Goal: Task Accomplishment & Management: Manage account settings

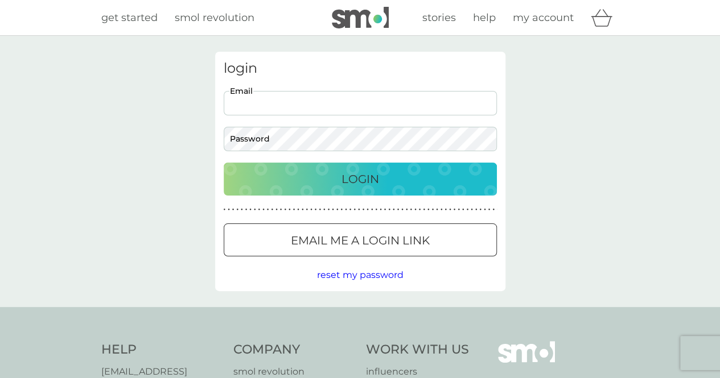
click at [306, 114] on input "Email" at bounding box center [360, 103] width 273 height 24
type input "kaidudley@outlook.com"
click at [332, 168] on button "Login" at bounding box center [360, 179] width 273 height 33
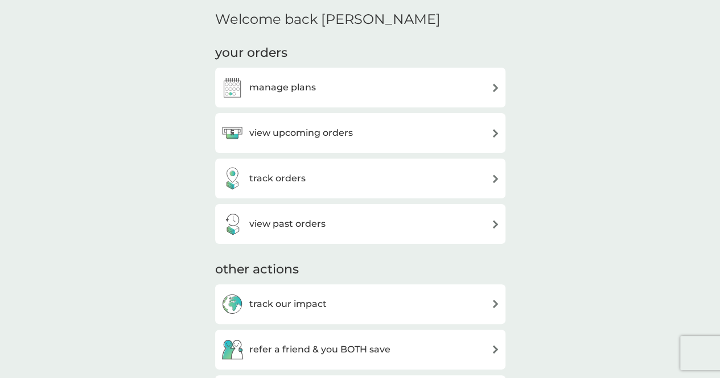
scroll to position [134, 0]
click at [287, 95] on div "manage plans" at bounding box center [268, 87] width 95 height 23
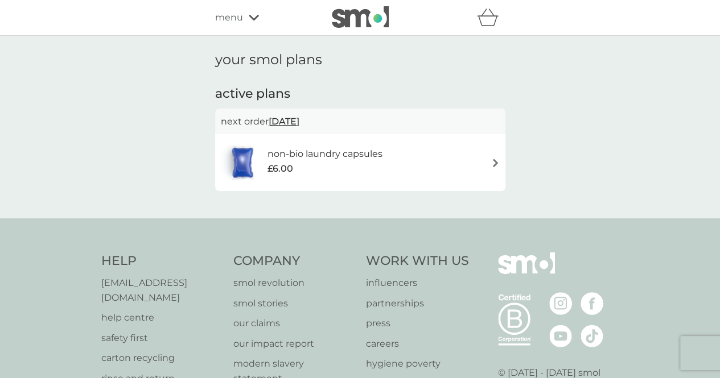
click at [361, 174] on div "£6.00" at bounding box center [324, 169] width 115 height 15
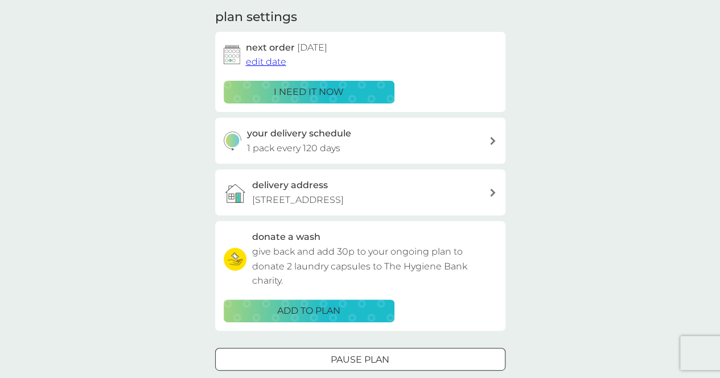
scroll to position [183, 0]
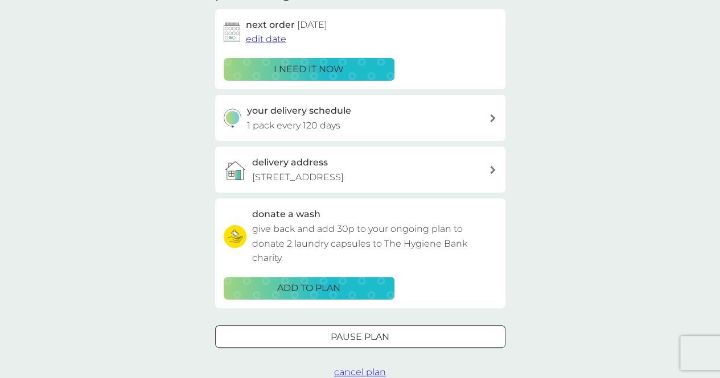
click at [311, 167] on h3 "delivery address" at bounding box center [290, 162] width 76 height 15
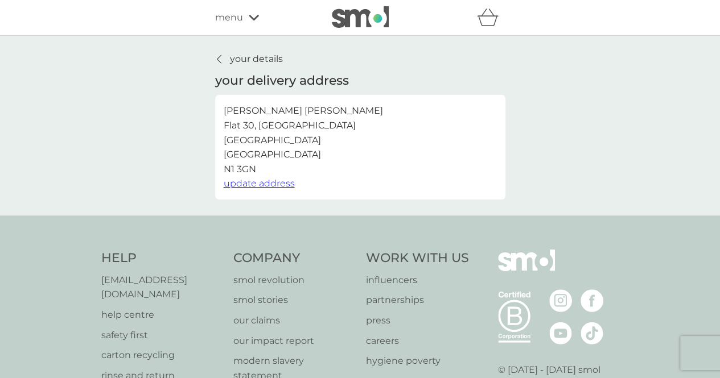
click at [271, 181] on span "update address" at bounding box center [259, 183] width 71 height 11
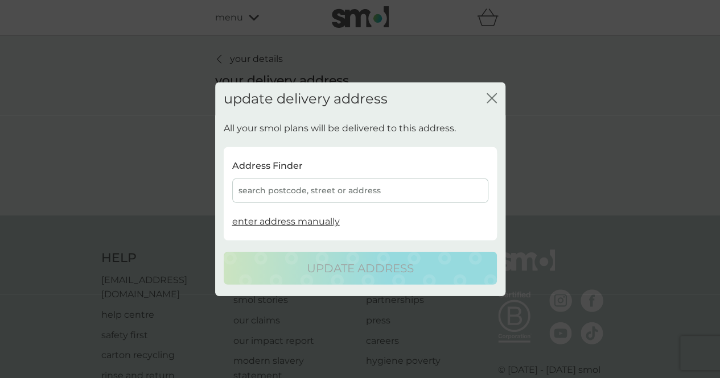
click at [320, 189] on div "search postcode, street or address" at bounding box center [360, 191] width 256 height 24
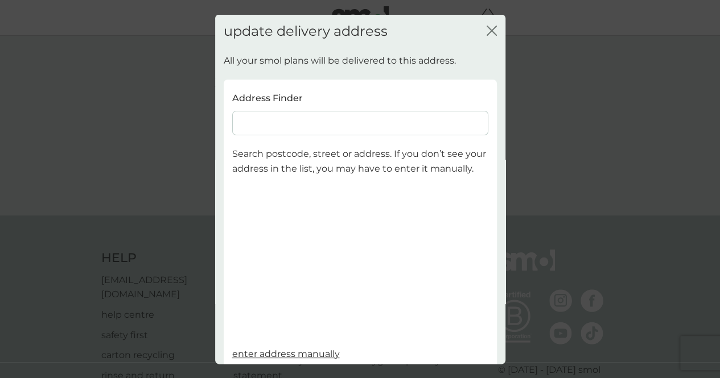
click at [269, 117] on input at bounding box center [360, 123] width 256 height 24
click at [487, 27] on icon "close" at bounding box center [492, 30] width 10 height 10
